Goal: Transaction & Acquisition: Purchase product/service

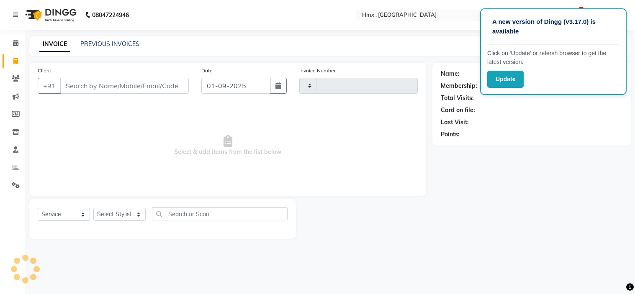
select select "service"
type input "1939"
select select "5711"
drag, startPoint x: 118, startPoint y: 215, endPoint x: 115, endPoint y: 207, distance: 8.1
click at [118, 215] on select "Select Stylist" at bounding box center [119, 214] width 52 height 13
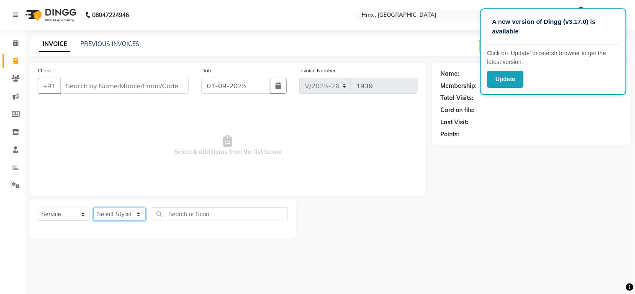
select select "76837"
click at [93, 208] on select "Select Stylist [PERSON_NAME] [PERSON_NAME] Front Desk Kaikasha [PERSON_NAME] [P…" at bounding box center [119, 214] width 52 height 13
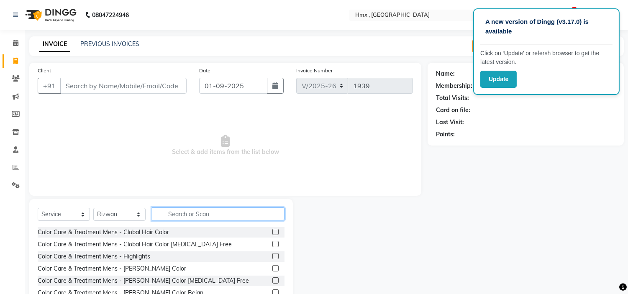
click at [186, 216] on input "text" at bounding box center [218, 214] width 133 height 13
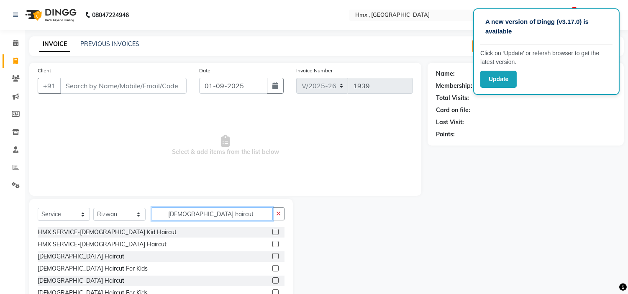
type input "[DEMOGRAPHIC_DATA] haircut"
click at [274, 254] on label at bounding box center [275, 256] width 6 height 6
click at [274, 254] on input "checkbox" at bounding box center [274, 256] width 5 height 5
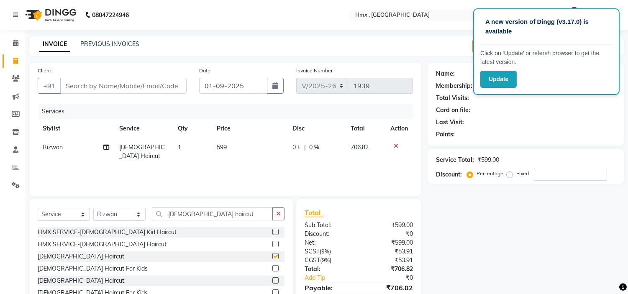
checkbox input "false"
drag, startPoint x: 214, startPoint y: 214, endPoint x: 137, endPoint y: 215, distance: 77.0
click at [137, 215] on div "Select Service Product Membership Package Voucher Prepaid Gift Card Select Styl…" at bounding box center [161, 218] width 247 height 20
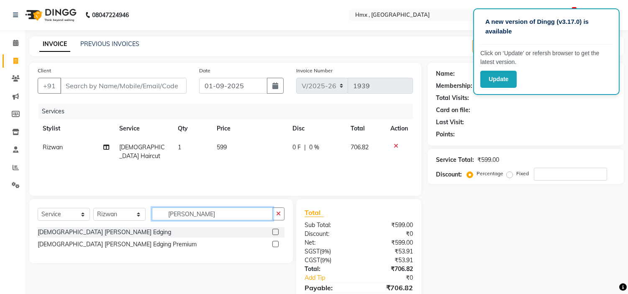
type input "[PERSON_NAME]"
click at [275, 232] on label at bounding box center [275, 232] width 6 height 6
click at [275, 232] on input "checkbox" at bounding box center [274, 232] width 5 height 5
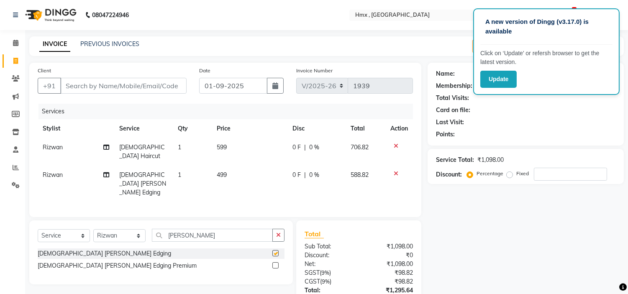
checkbox input "false"
drag, startPoint x: 200, startPoint y: 224, endPoint x: 149, endPoint y: 219, distance: 51.3
click at [149, 229] on div "Select Service Product Membership Package Voucher Prepaid Gift Card Select Styl…" at bounding box center [161, 239] width 247 height 20
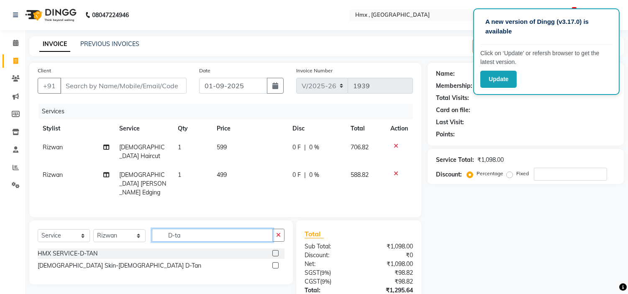
type input "D-ta"
click at [274, 250] on label at bounding box center [275, 253] width 6 height 6
click at [274, 251] on input "checkbox" at bounding box center [274, 253] width 5 height 5
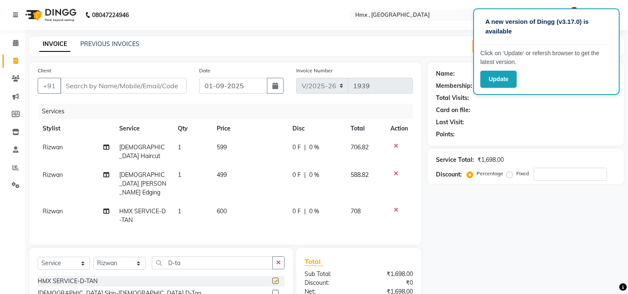
checkbox input "false"
click at [187, 256] on input "D-ta" at bounding box center [212, 262] width 121 height 13
type input "D"
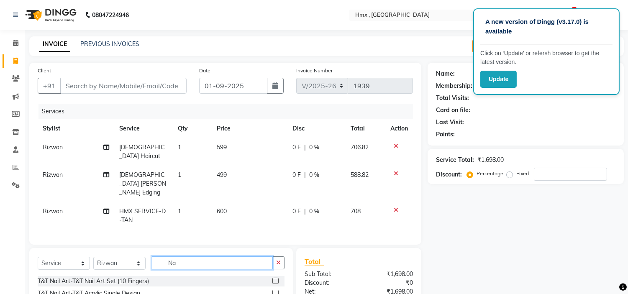
type input "N"
type input "[DEMOGRAPHIC_DATA] nashi"
click at [272, 278] on label at bounding box center [275, 281] width 6 height 6
click at [272, 279] on input "checkbox" at bounding box center [274, 281] width 5 height 5
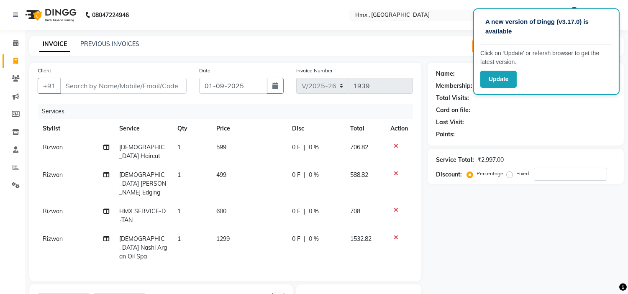
checkbox input "false"
click at [222, 235] on span "1299" at bounding box center [222, 239] width 13 height 8
select select "76837"
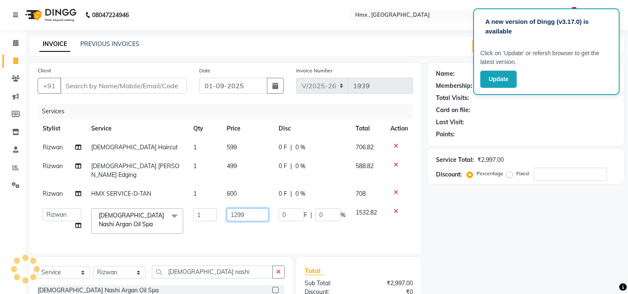
drag, startPoint x: 249, startPoint y: 205, endPoint x: 224, endPoint y: 212, distance: 25.9
click at [224, 212] on td "1299" at bounding box center [248, 221] width 52 height 36
type input "1699"
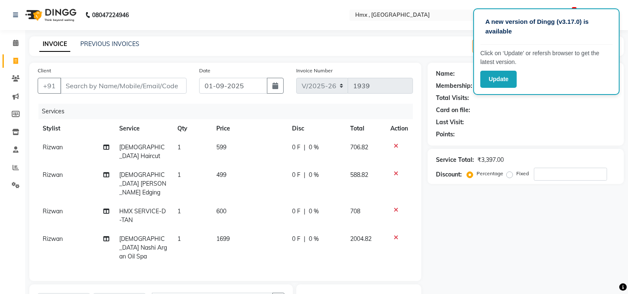
drag, startPoint x: 205, startPoint y: 204, endPoint x: 210, endPoint y: 203, distance: 5.5
click at [208, 204] on td "1" at bounding box center [191, 216] width 39 height 28
select select "76837"
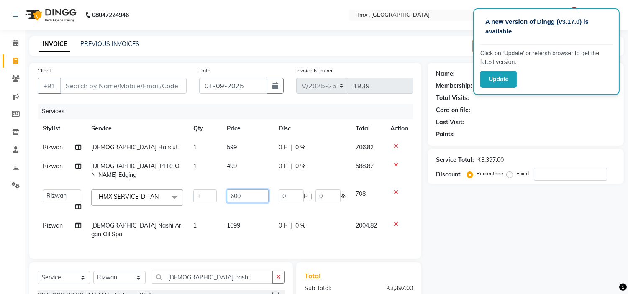
click at [232, 191] on input "600" at bounding box center [248, 196] width 42 height 13
type input "800"
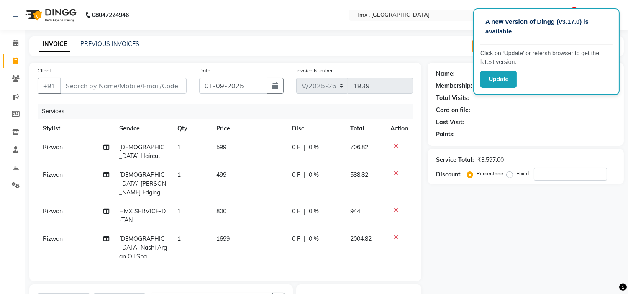
click at [215, 230] on tr "[PERSON_NAME] [DEMOGRAPHIC_DATA] Nashi Argan Oil Spa 1 1699 0 F | 0 % 2004.82" at bounding box center [225, 248] width 375 height 36
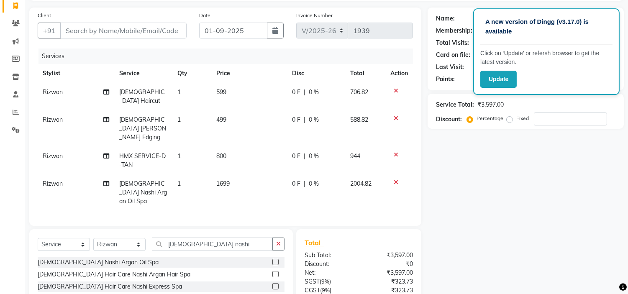
scroll to position [13, 0]
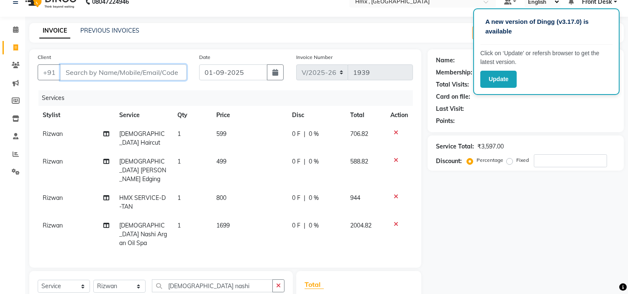
click at [97, 76] on input "Client" at bounding box center [123, 72] width 126 height 16
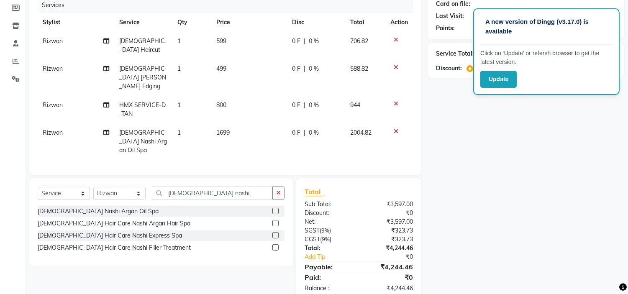
scroll to position [0, 0]
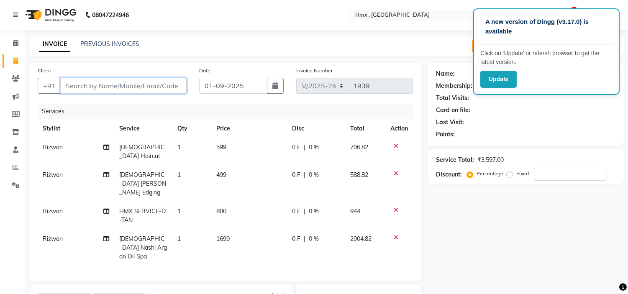
click at [89, 85] on input "Client" at bounding box center [123, 86] width 126 height 16
click at [81, 87] on input "Client" at bounding box center [123, 86] width 126 height 16
drag, startPoint x: 88, startPoint y: 90, endPoint x: 93, endPoint y: 90, distance: 5.5
click at [88, 90] on input "Client" at bounding box center [123, 86] width 126 height 16
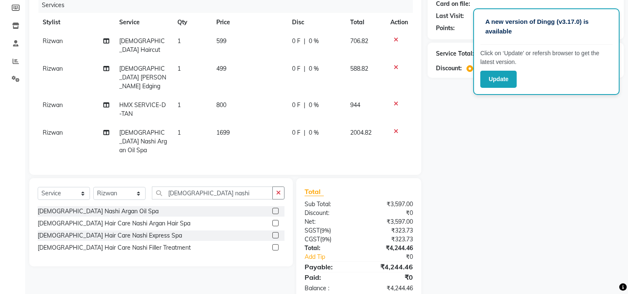
scroll to position [13, 0]
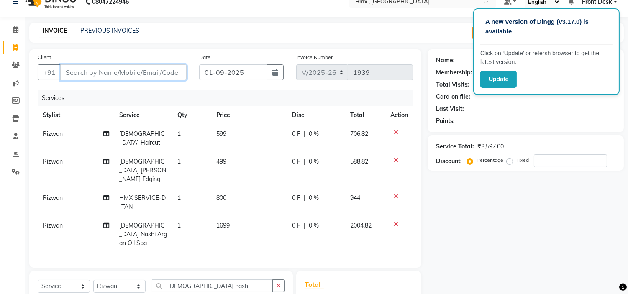
type input "9"
type input "0"
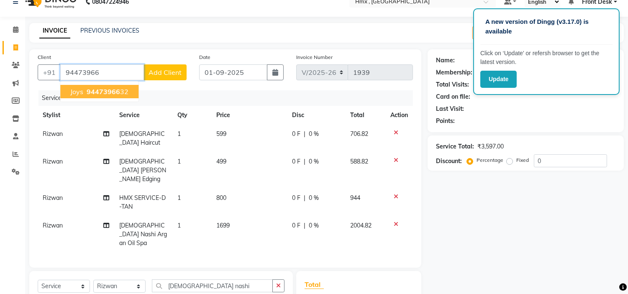
drag, startPoint x: 81, startPoint y: 92, endPoint x: 186, endPoint y: 115, distance: 107.9
click at [81, 92] on span "Joys" at bounding box center [76, 91] width 13 height 8
type input "9447396632"
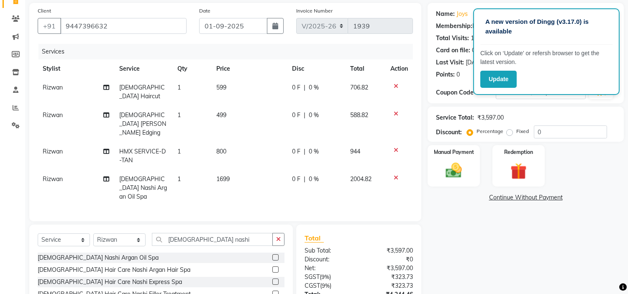
scroll to position [106, 0]
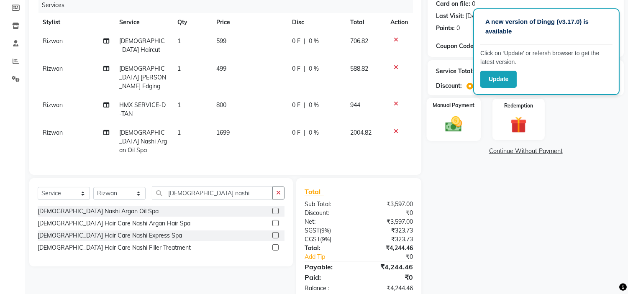
click at [449, 115] on img at bounding box center [454, 125] width 28 height 20
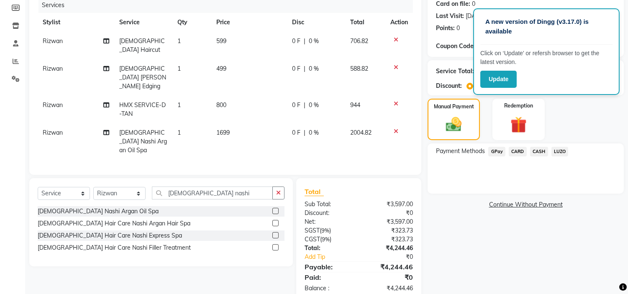
click at [515, 149] on span "CARD" at bounding box center [518, 152] width 18 height 10
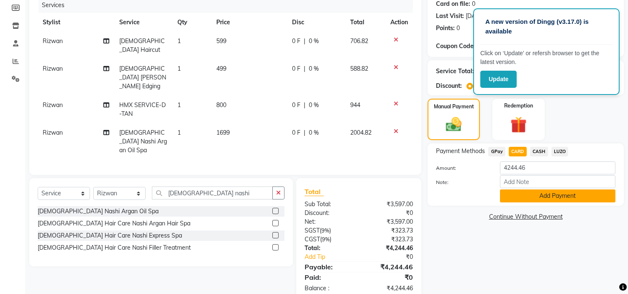
click at [526, 195] on button "Add Payment" at bounding box center [557, 196] width 115 height 13
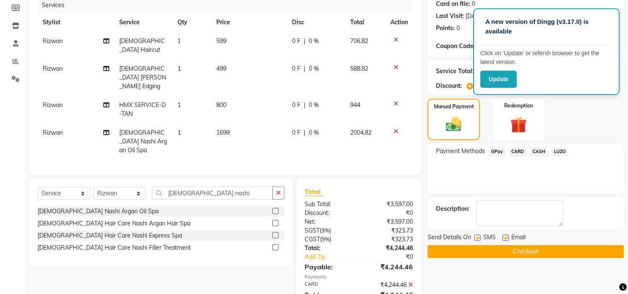
scroll to position [124, 0]
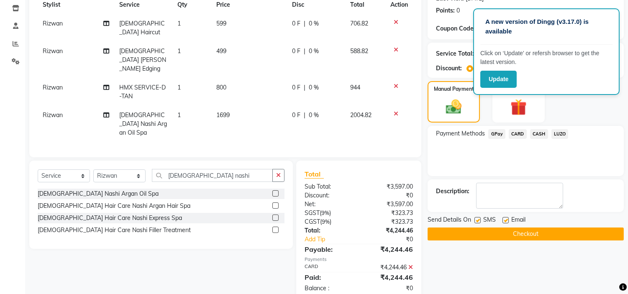
click at [499, 233] on button "Checkout" at bounding box center [526, 234] width 196 height 13
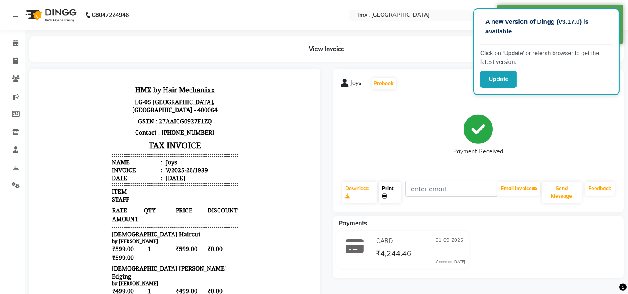
click at [395, 194] on link "Print" at bounding box center [390, 193] width 23 height 22
click at [388, 189] on link "Print" at bounding box center [390, 193] width 23 height 22
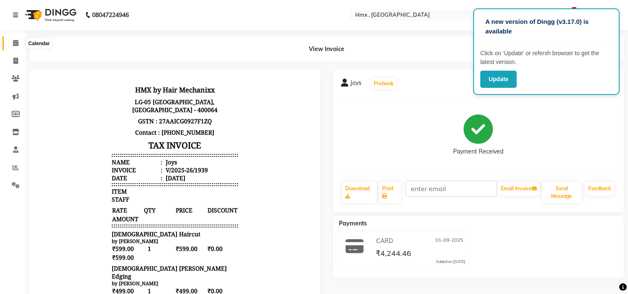
click at [15, 40] on icon at bounding box center [15, 43] width 5 height 6
